Goal: Navigation & Orientation: Find specific page/section

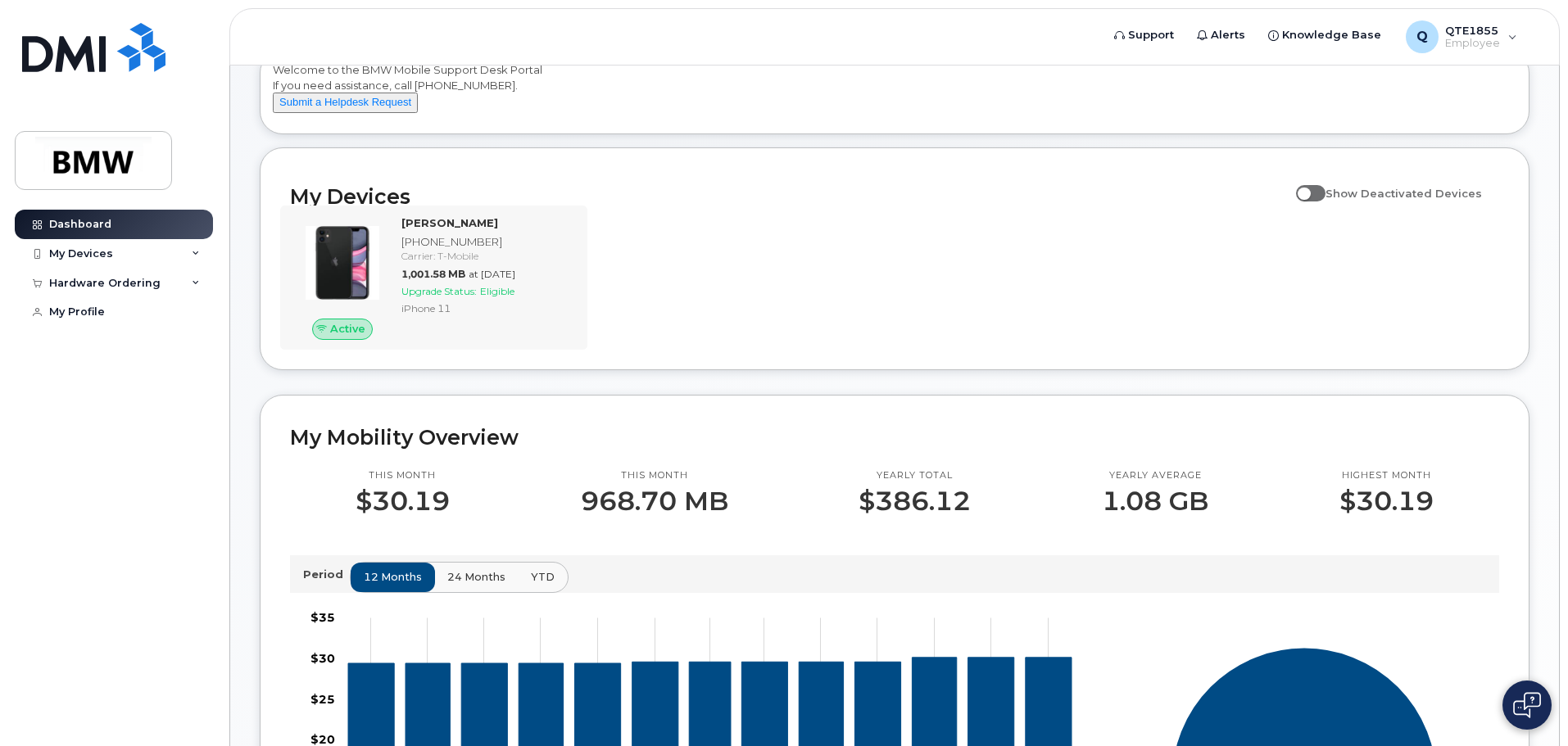
scroll to position [82, 0]
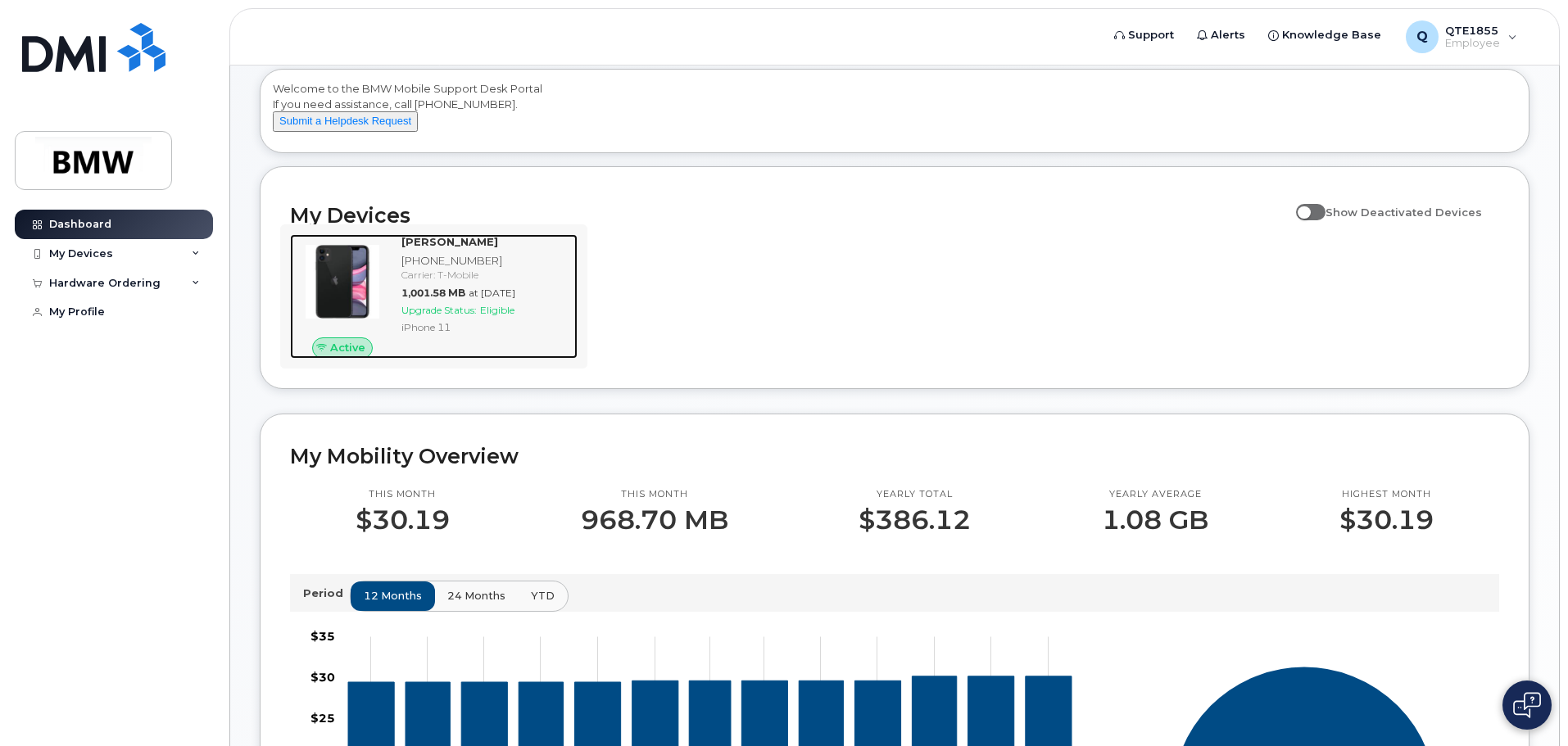
click at [429, 248] on strong "[PERSON_NAME]" at bounding box center [450, 242] width 96 height 13
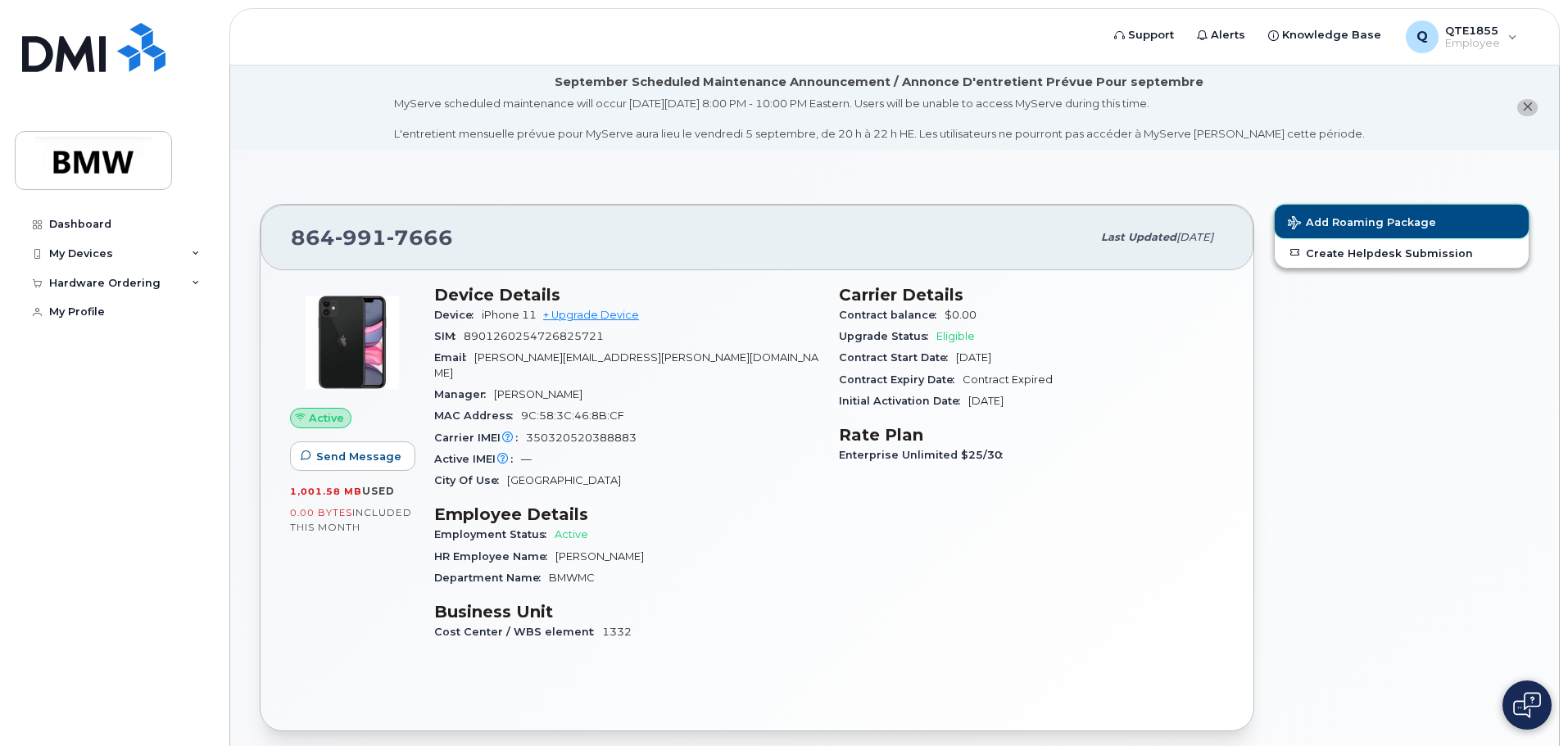
click at [1348, 218] on span "Add Roaming Package" at bounding box center [1362, 224] width 149 height 15
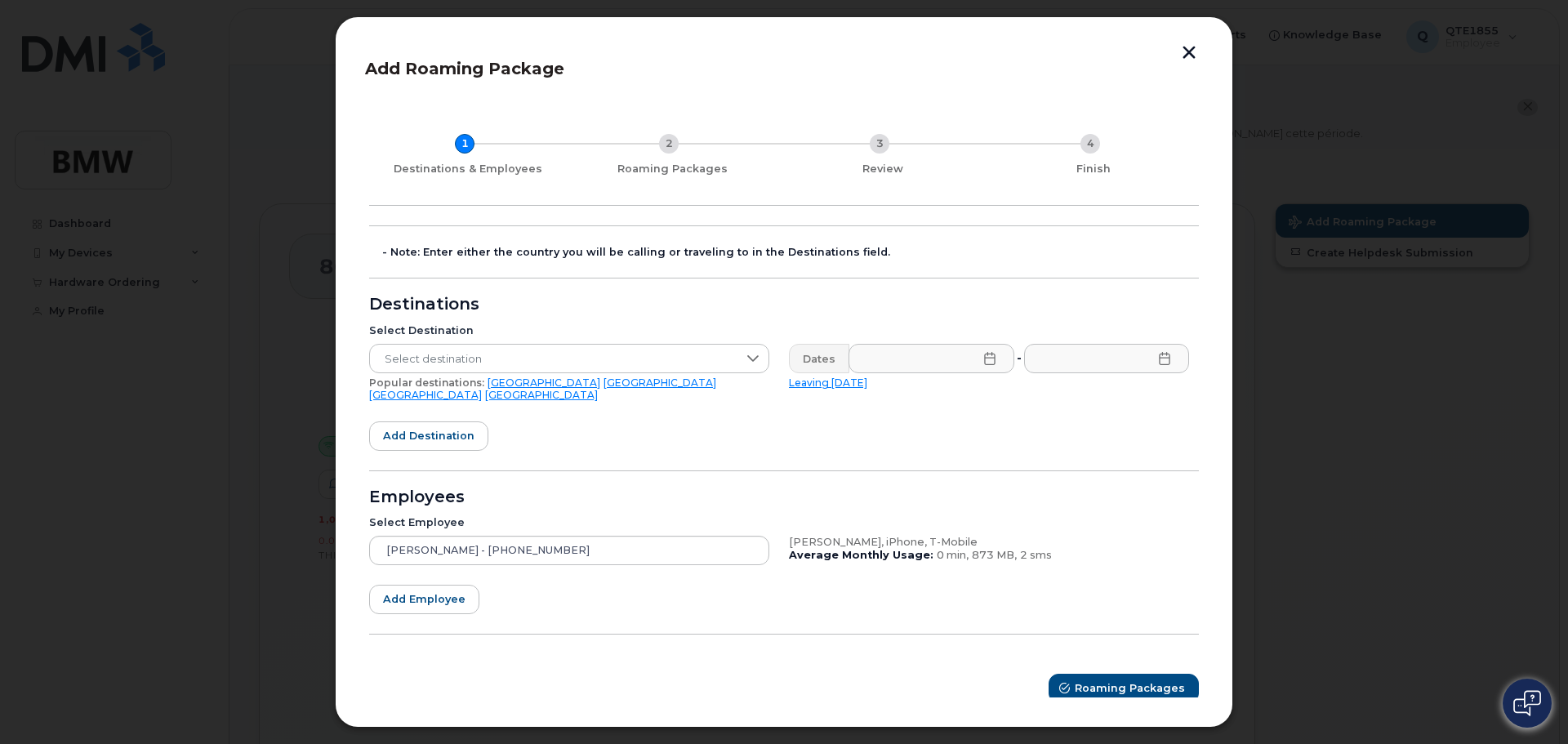
click at [1194, 47] on button "button" at bounding box center [1188, 54] width 25 height 17
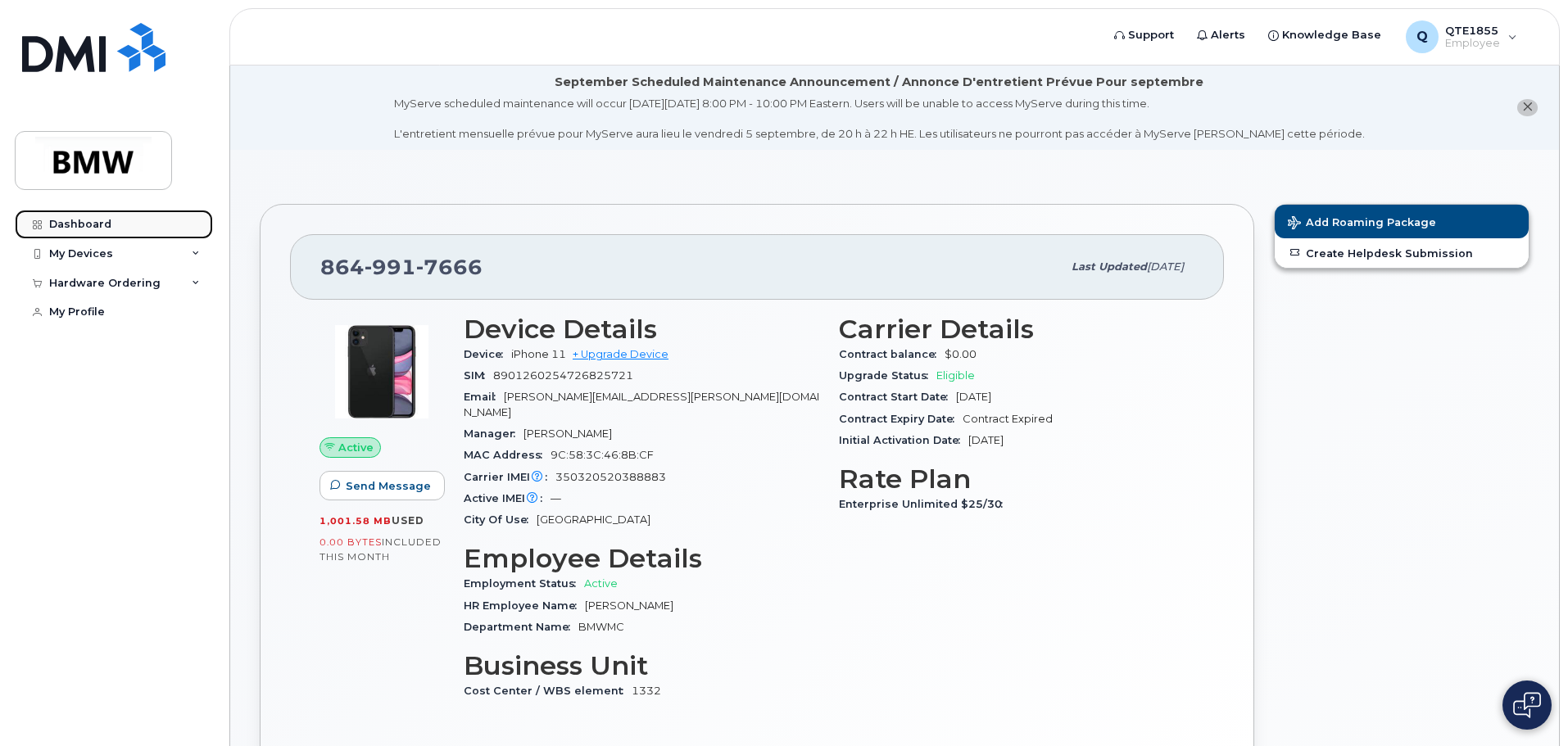
click at [102, 224] on div "Dashboard" at bounding box center [80, 224] width 62 height 13
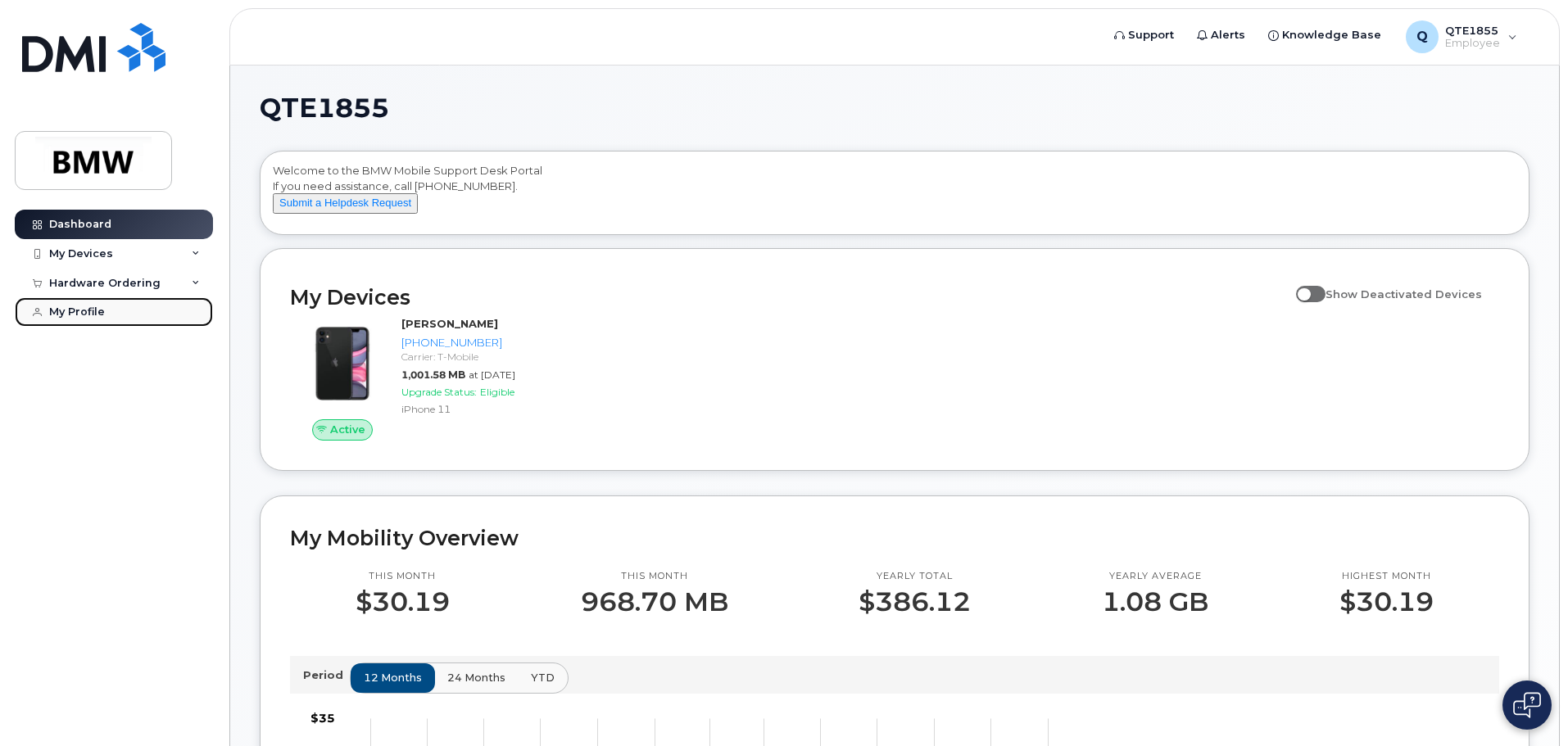
click at [113, 303] on link "My Profile" at bounding box center [113, 312] width 199 height 29
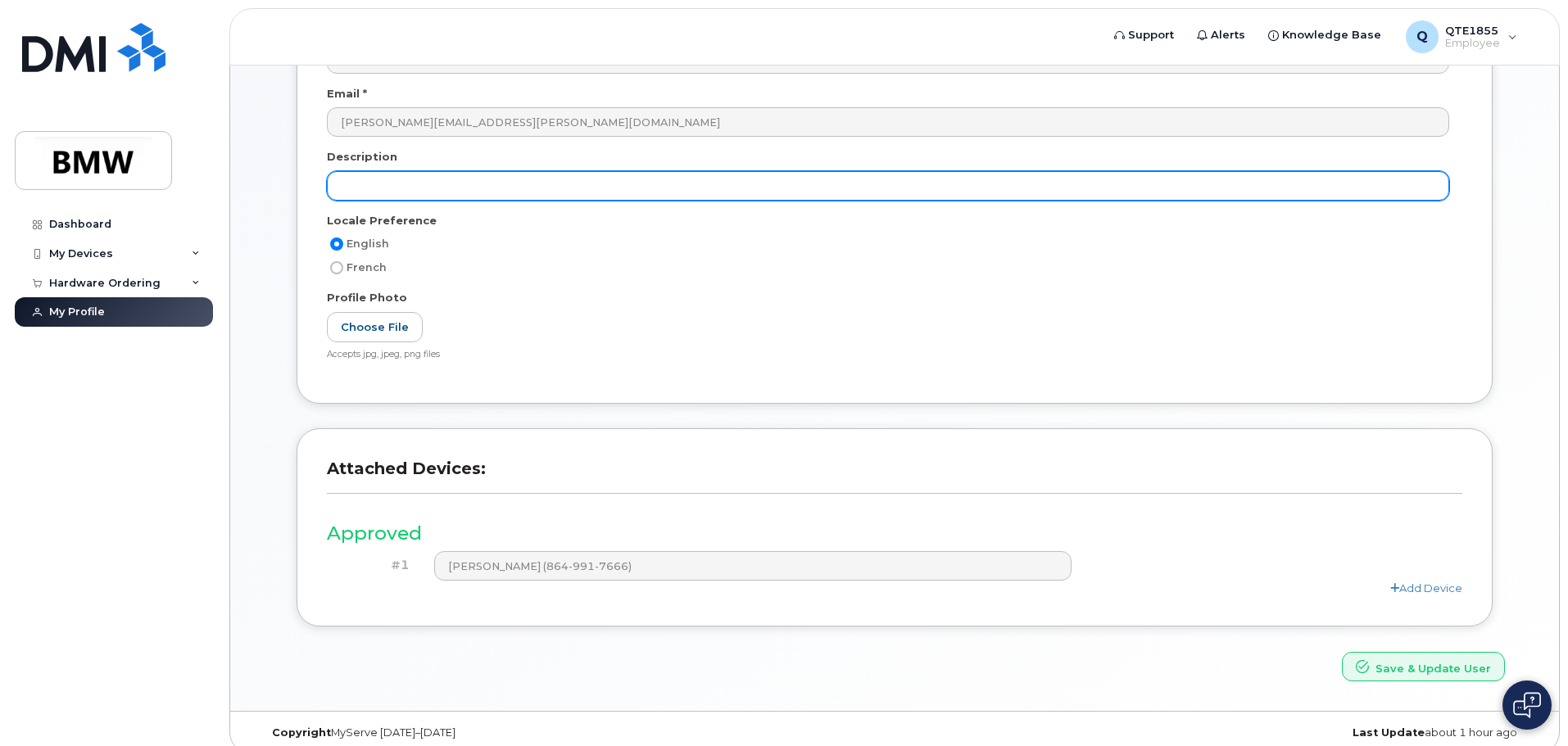
scroll to position [310, 0]
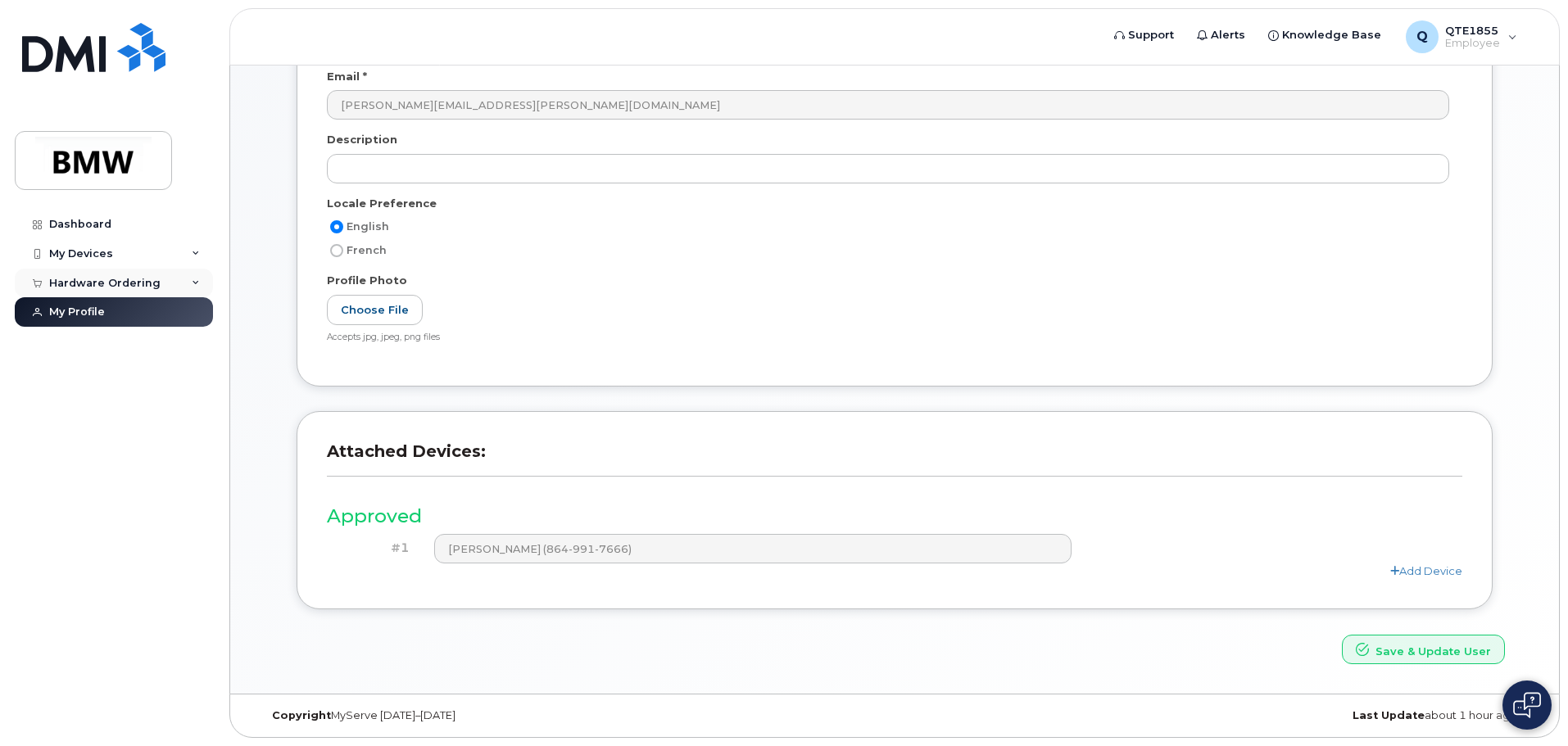
click at [115, 280] on div "Hardware Ordering" at bounding box center [105, 283] width 112 height 13
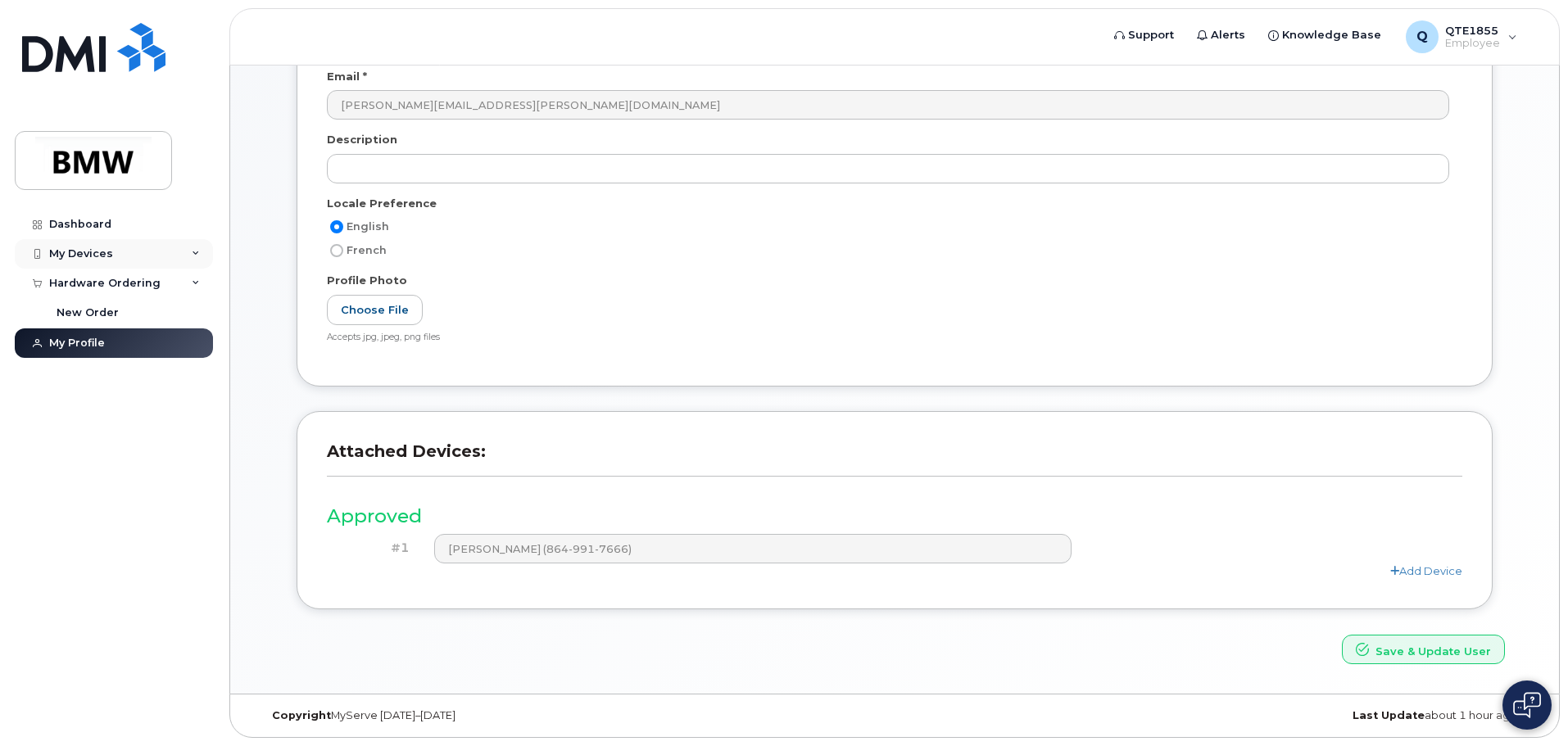
click at [110, 258] on div "My Devices" at bounding box center [81, 254] width 64 height 13
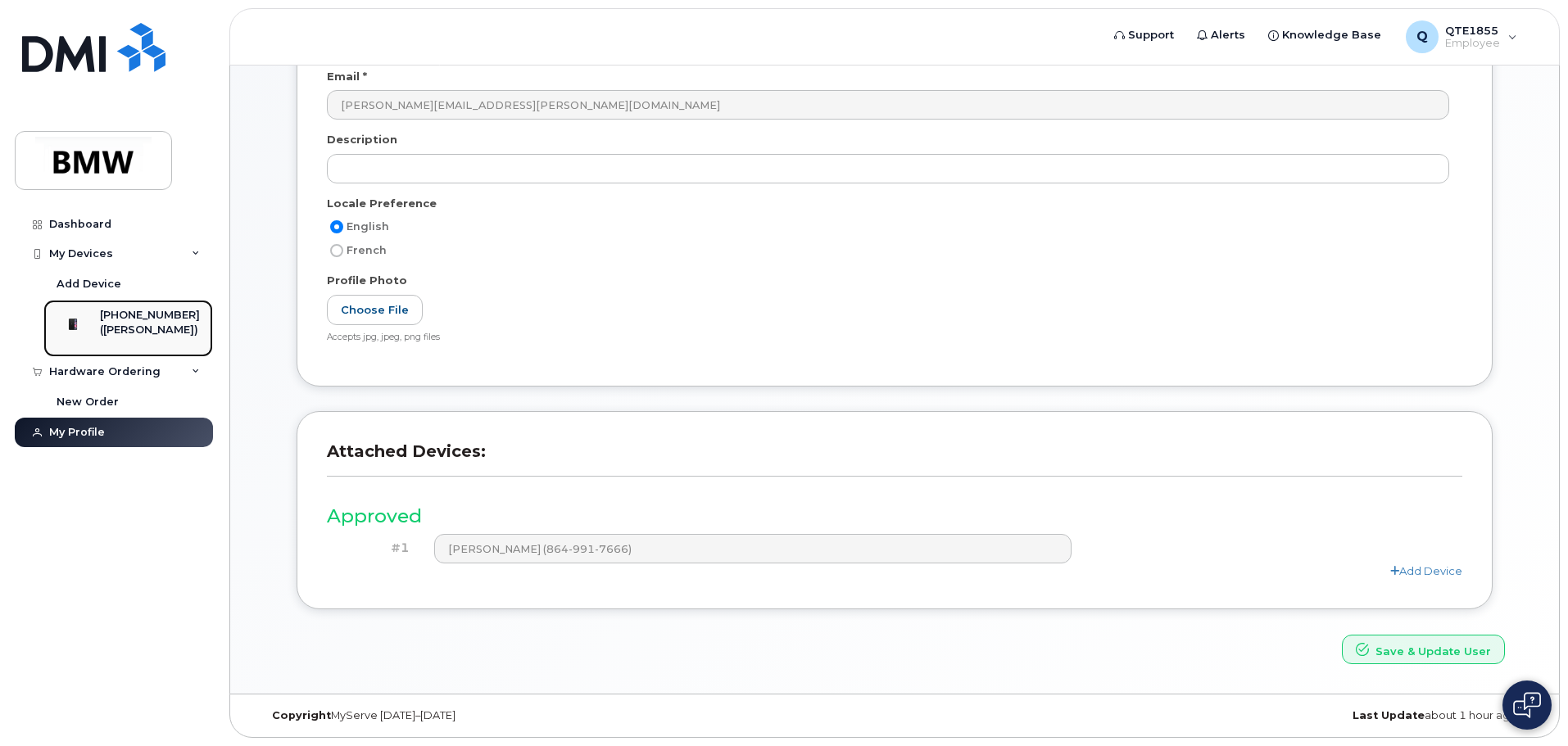
click at [132, 320] on div "[PHONE_NUMBER]" at bounding box center [150, 315] width 100 height 15
